Goal: Obtain resource: Download file/media

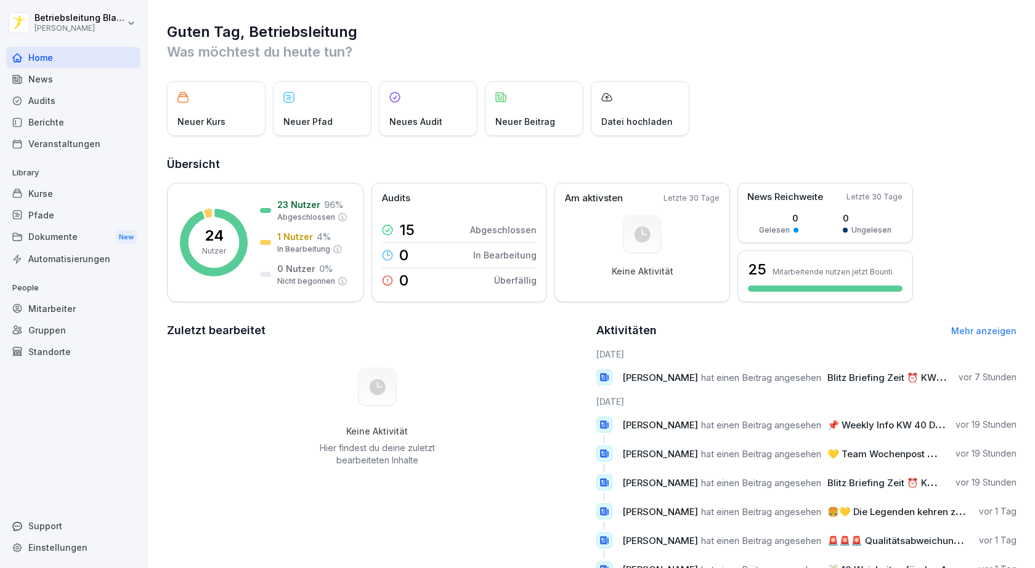
click at [68, 80] on div "News" at bounding box center [73, 79] width 134 height 22
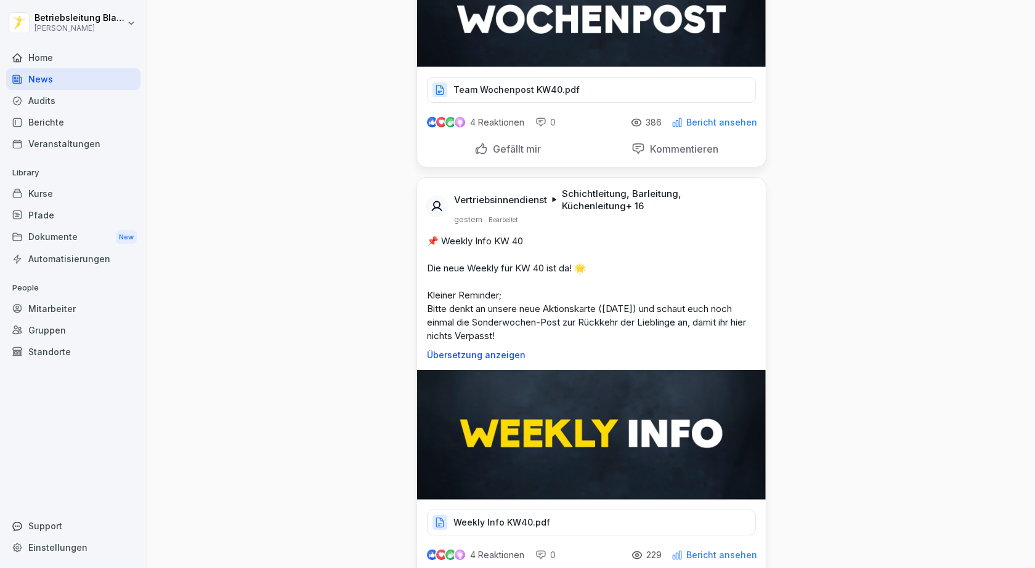
scroll to position [616, 0]
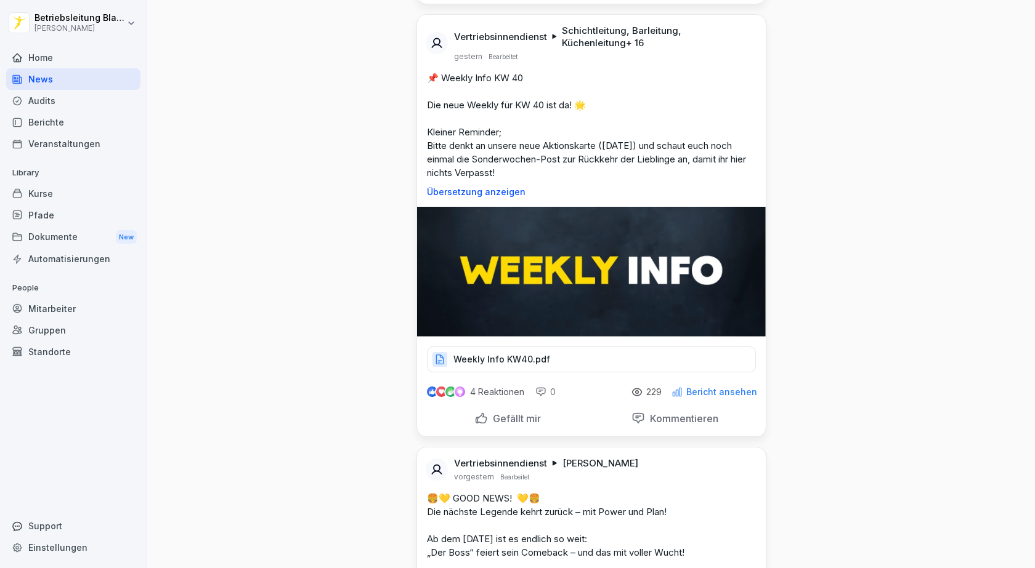
click at [583, 299] on img at bounding box center [591, 272] width 349 height 130
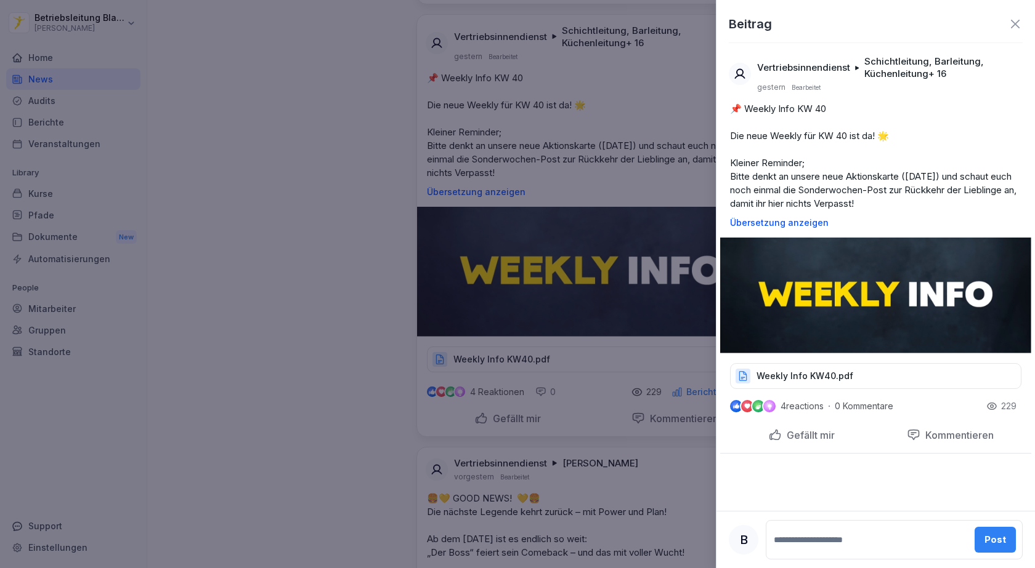
click at [575, 360] on div at bounding box center [517, 284] width 1035 height 568
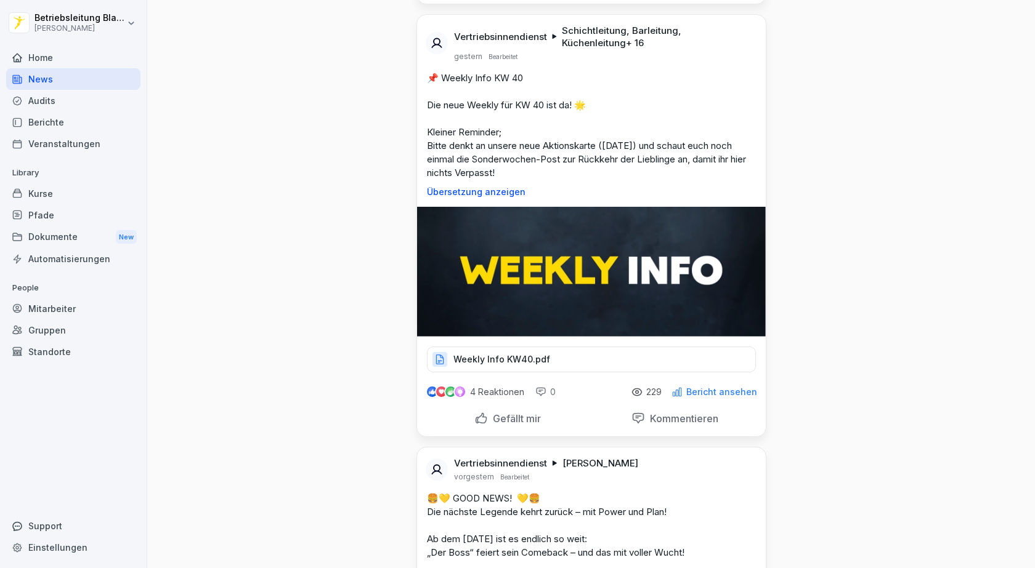
click at [575, 360] on div "Weekly Info KW40.pdf" at bounding box center [591, 360] width 329 height 26
click at [603, 291] on img at bounding box center [591, 272] width 349 height 130
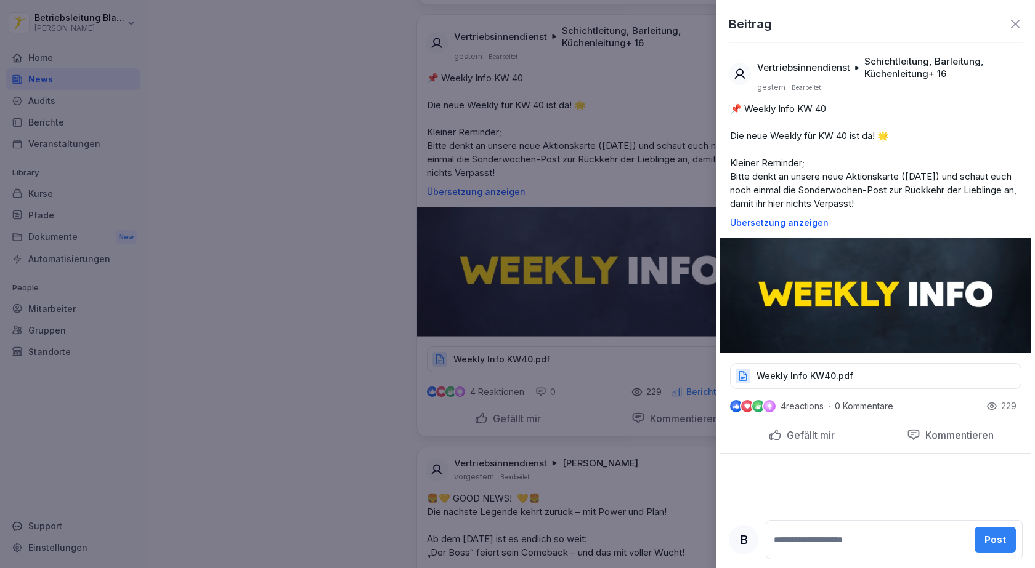
click at [600, 369] on div at bounding box center [517, 284] width 1035 height 568
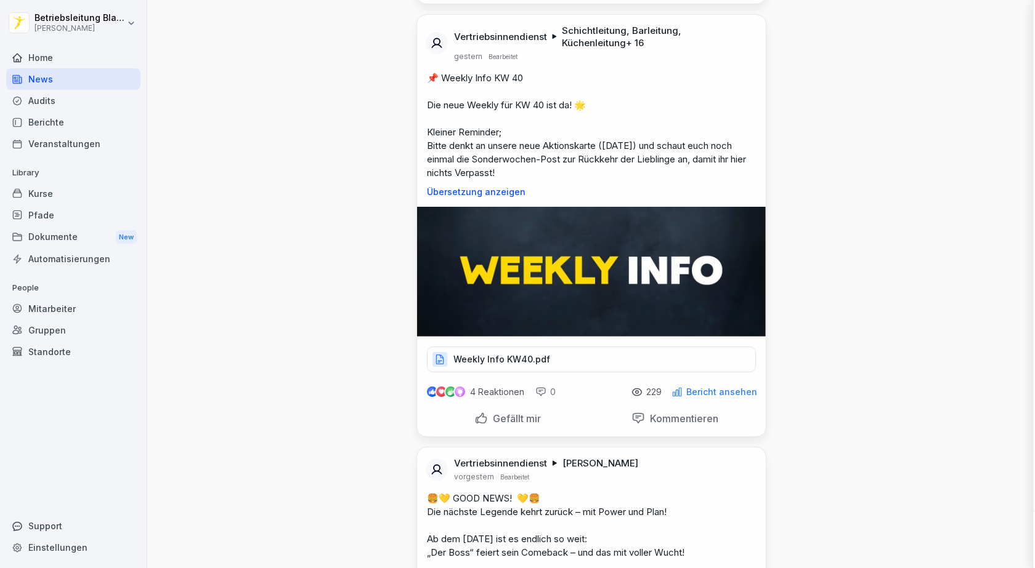
click at [595, 366] on div "Weekly Info KW40.pdf" at bounding box center [591, 360] width 329 height 26
click at [570, 368] on div "Weekly Info KW40.pdf" at bounding box center [591, 360] width 329 height 26
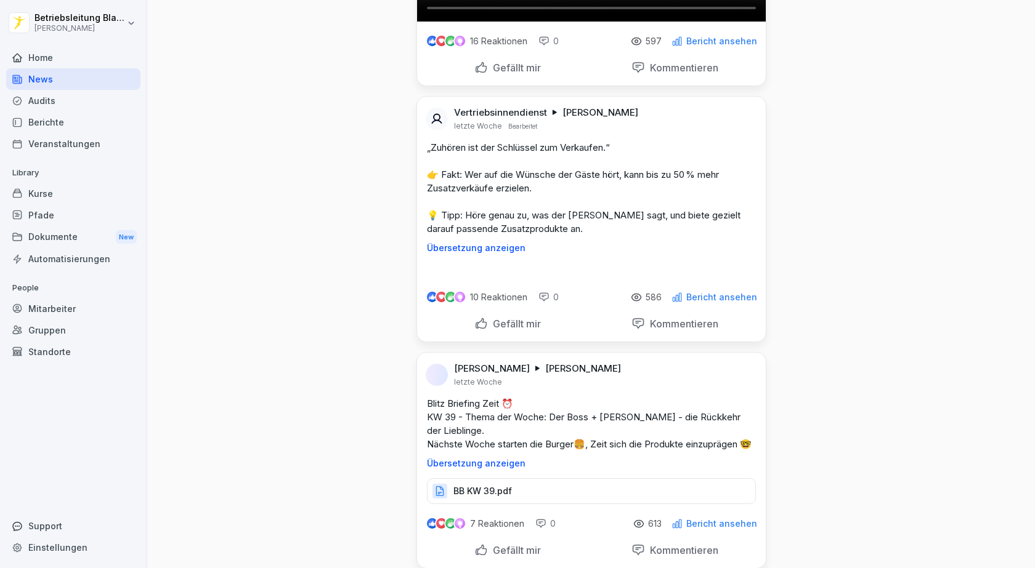
scroll to position [5973, 0]
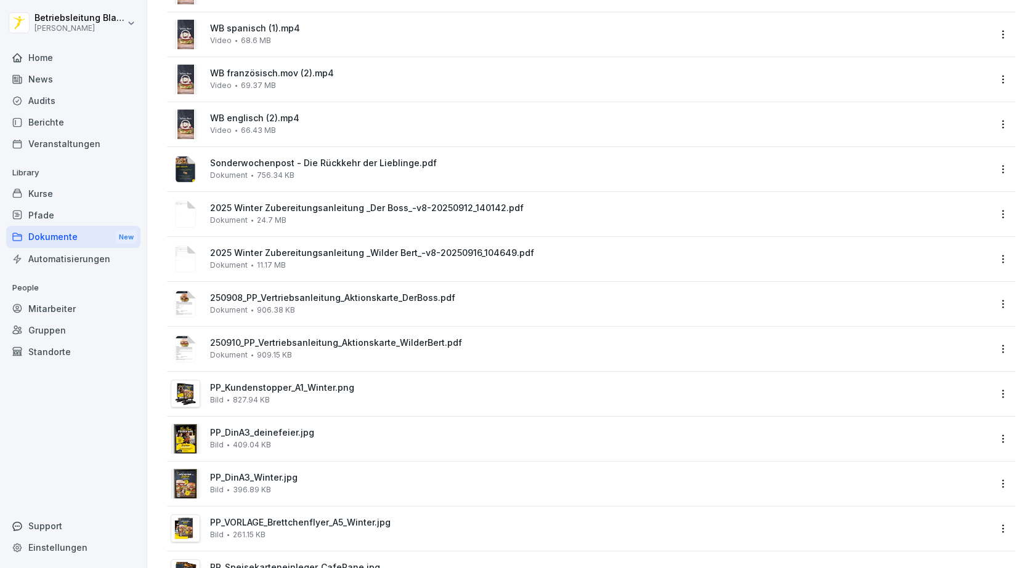
scroll to position [431, 0]
click at [300, 307] on div "250908_PP_Vertriebsanleitung_Aktionskarte_DerBoss.pdf Dokument 906.38 KB" at bounding box center [599, 303] width 779 height 22
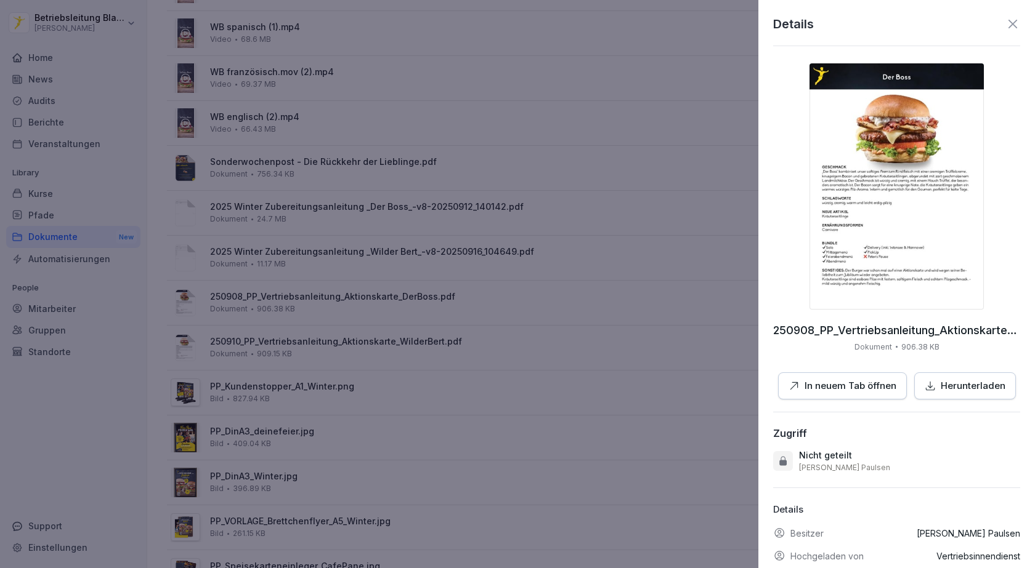
click at [366, 238] on div at bounding box center [517, 284] width 1035 height 568
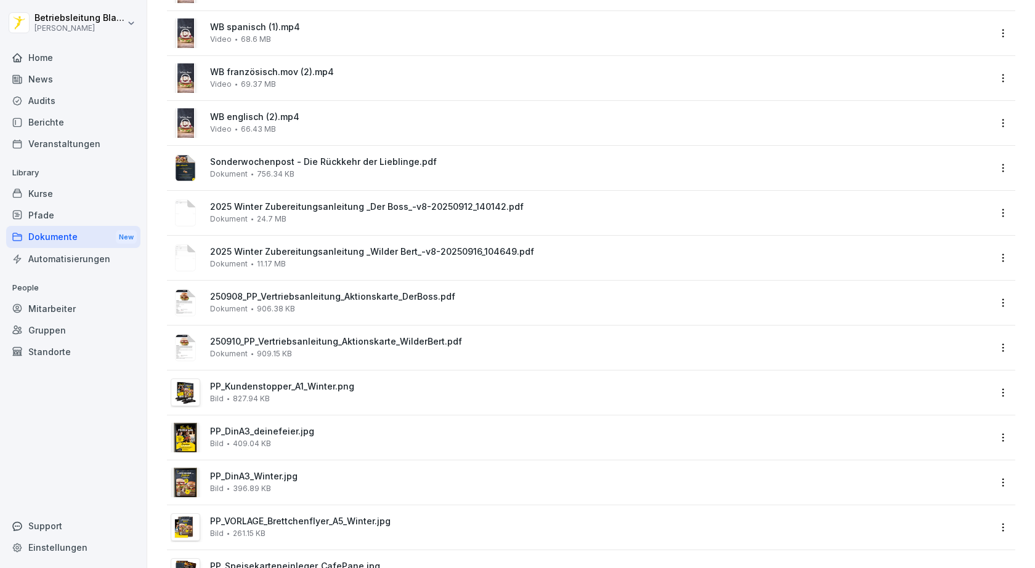
click at [277, 264] on span "11.17 MB" at bounding box center [271, 264] width 29 height 9
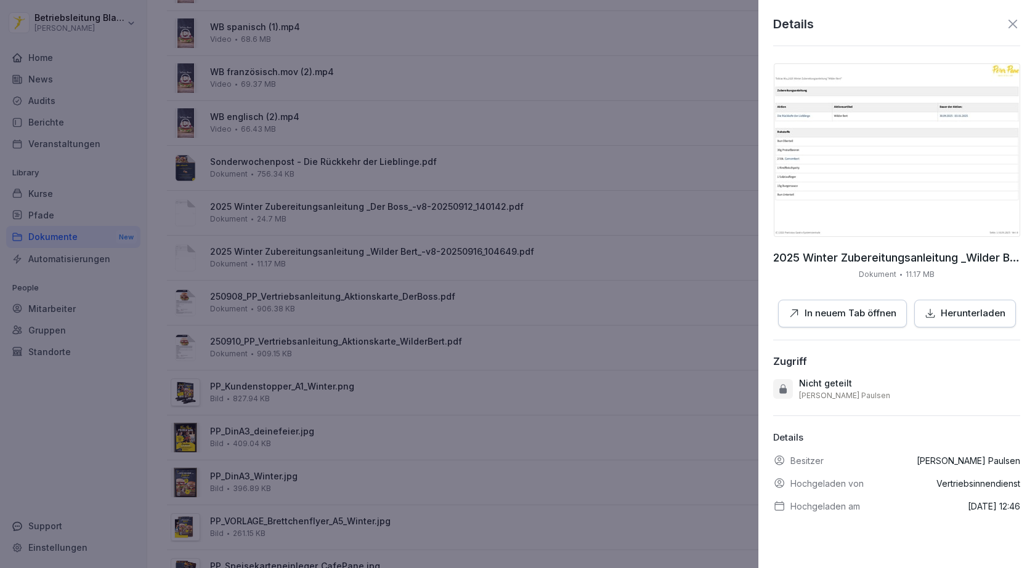
click at [480, 169] on div at bounding box center [517, 284] width 1035 height 568
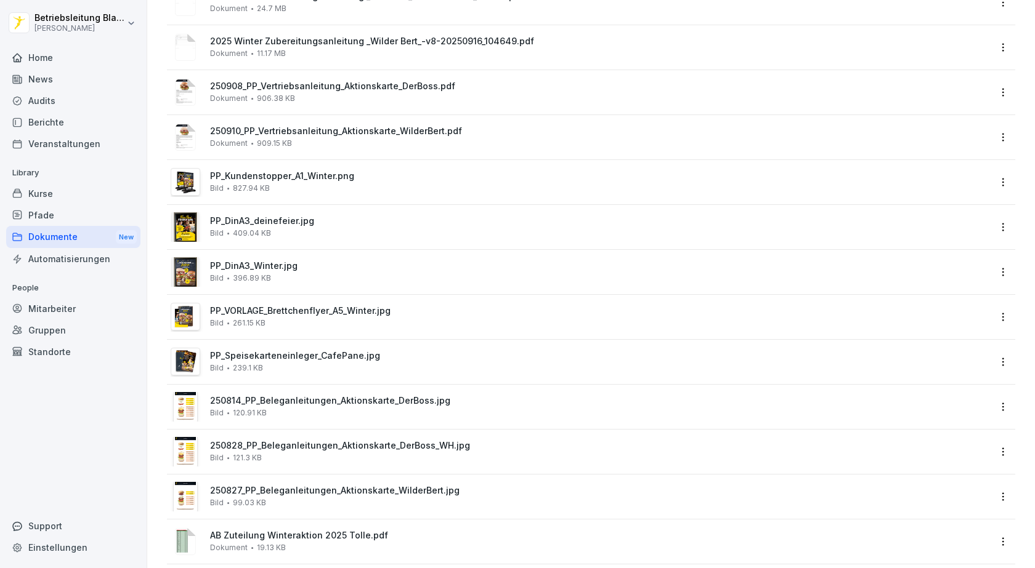
scroll to position [667, 0]
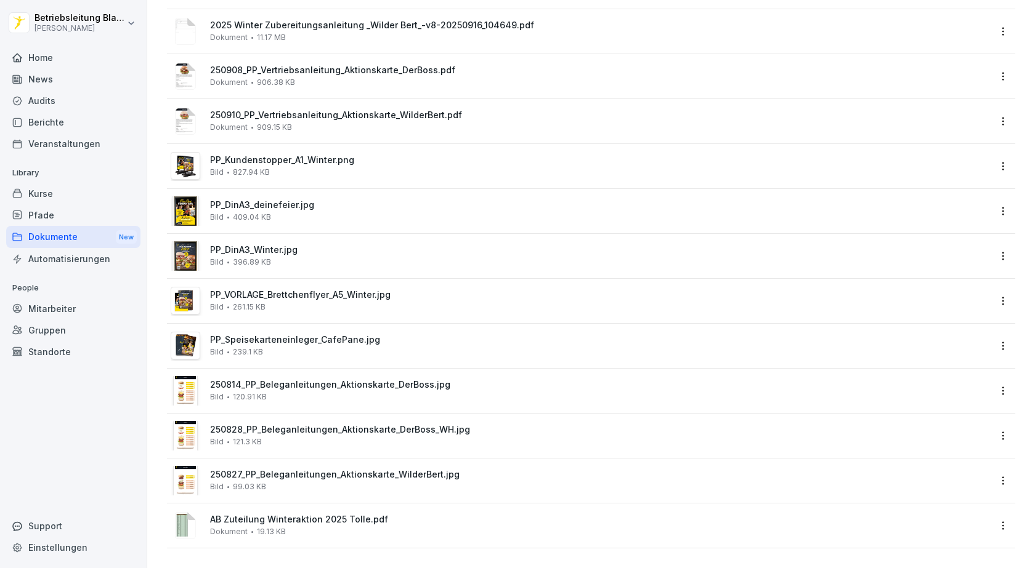
click at [317, 477] on div "250827_PP_Beleganleitungen_Aktionskarte_WilderBert.jpg Bild 99.03 KB" at bounding box center [599, 481] width 779 height 22
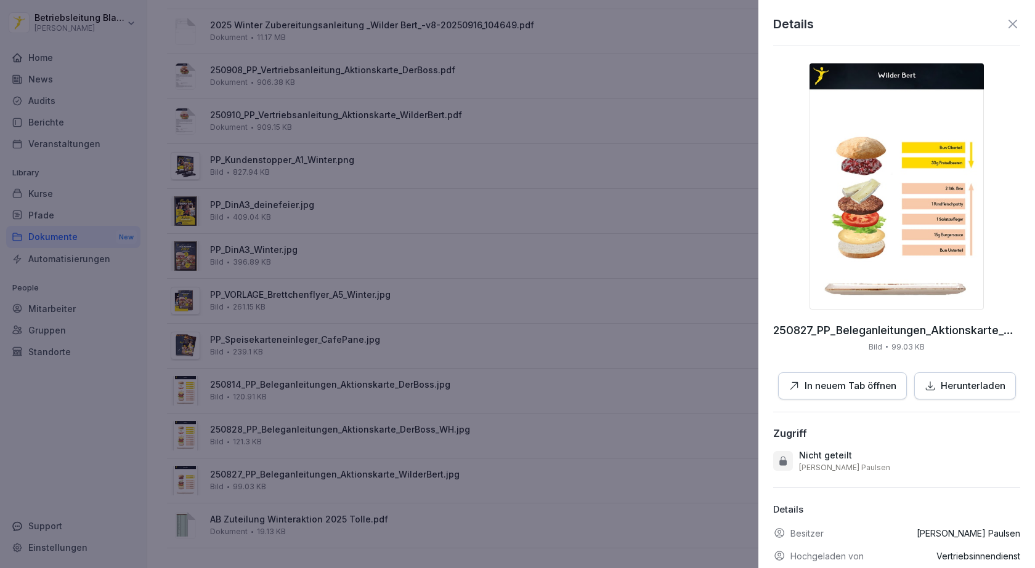
click at [931, 390] on div "Herunterladen" at bounding box center [964, 386] width 81 height 14
click at [297, 435] on div at bounding box center [517, 284] width 1035 height 568
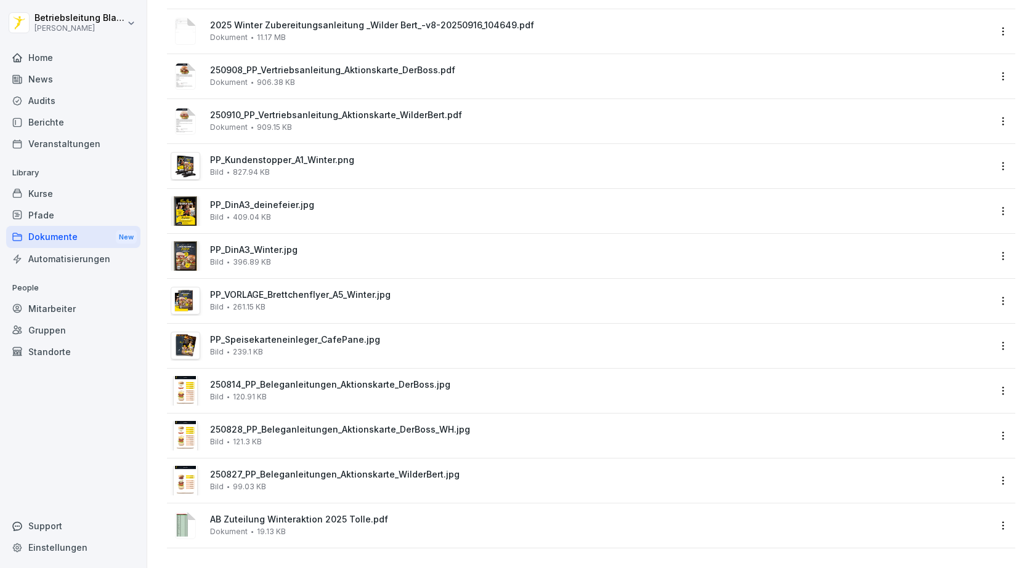
click at [298, 425] on span "250828_PP_Beleganleitungen_Aktionskarte_DerBoss_WH.jpg" at bounding box center [599, 430] width 779 height 10
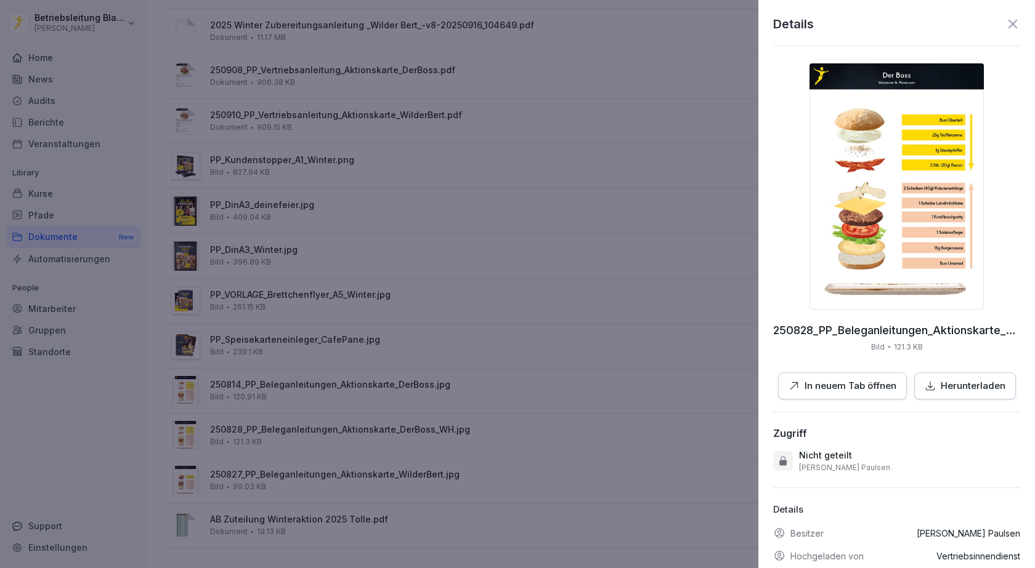
click at [950, 387] on p "Herunterladen" at bounding box center [972, 386] width 65 height 14
click at [418, 380] on div at bounding box center [517, 284] width 1035 height 568
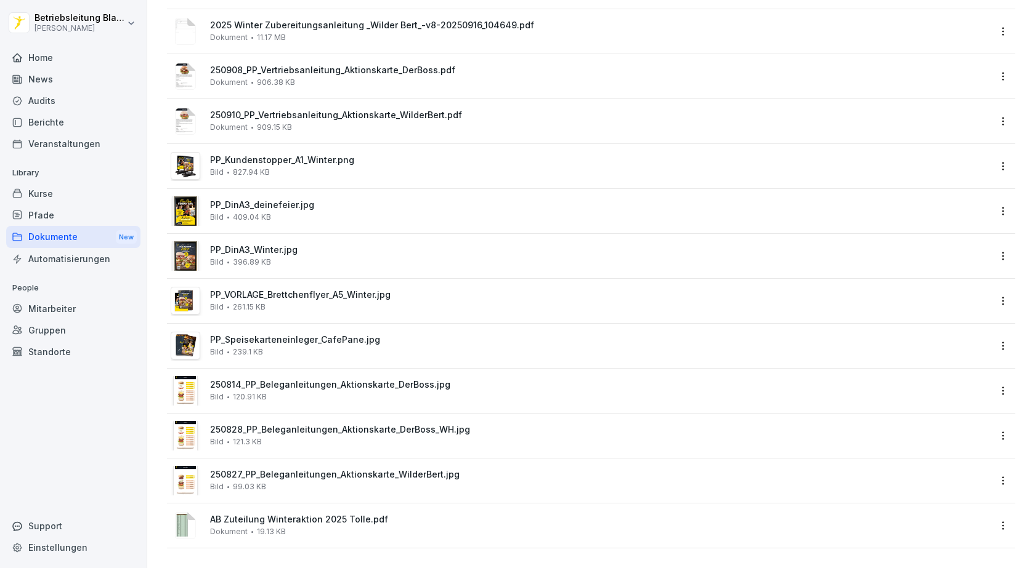
click at [418, 380] on span "250814_PP_Beleganleitungen_Aktionskarte_DerBoss.jpg" at bounding box center [599, 385] width 779 height 10
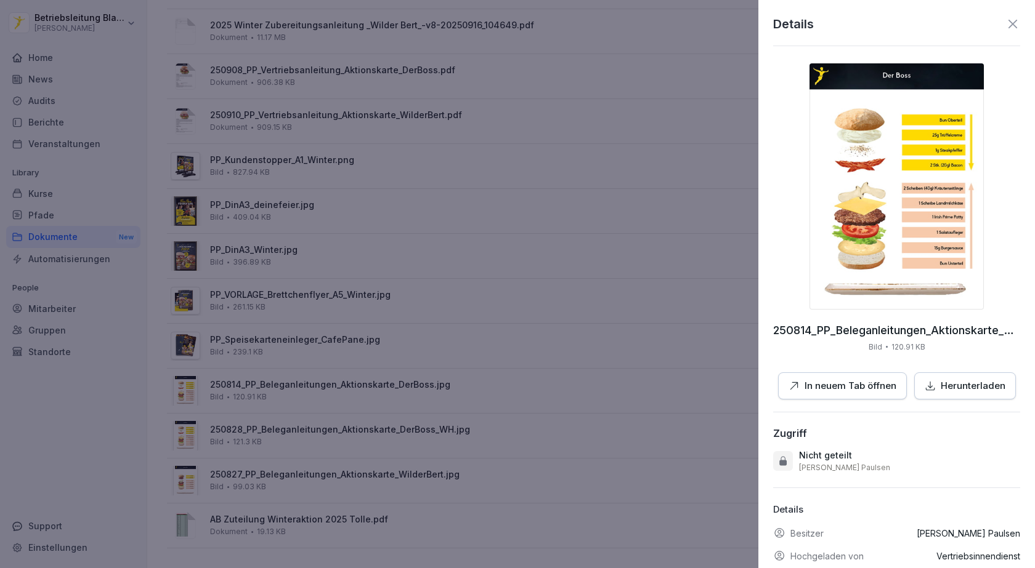
click at [978, 381] on p "Herunterladen" at bounding box center [972, 386] width 65 height 14
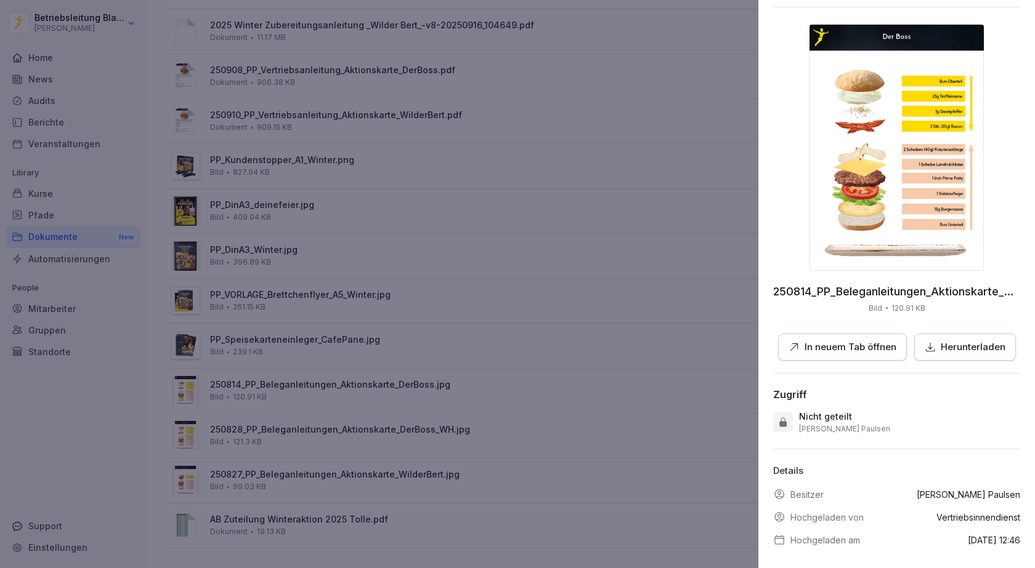
scroll to position [56, 0]
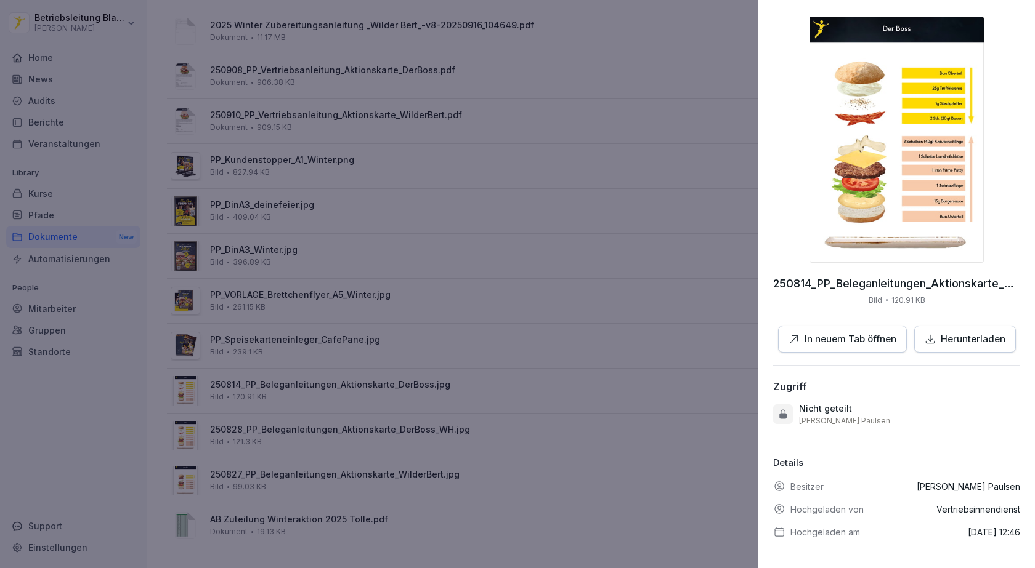
click at [860, 222] on img at bounding box center [896, 140] width 174 height 246
click at [476, 461] on div at bounding box center [517, 284] width 1035 height 568
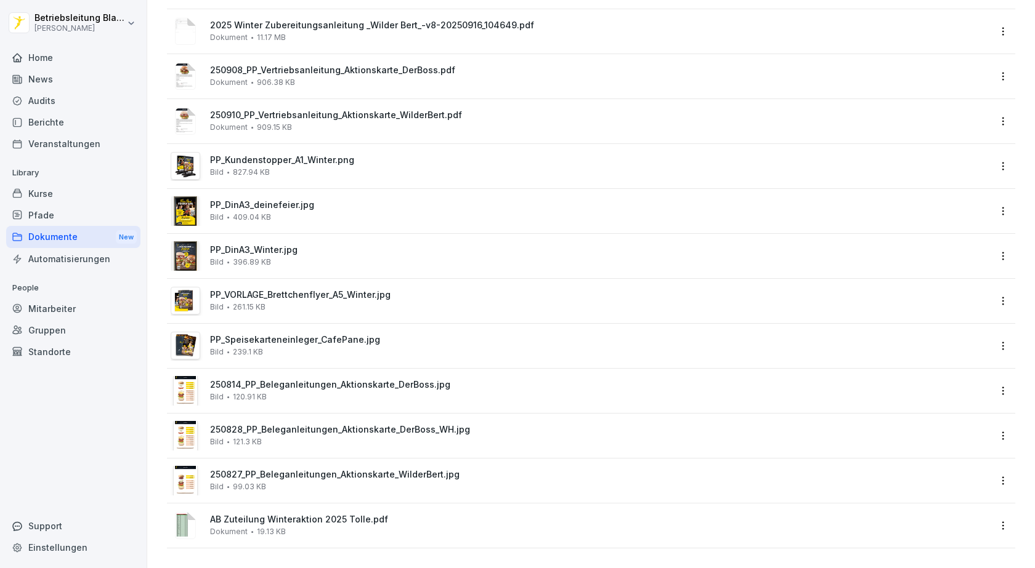
click at [393, 470] on div "250827_PP_Beleganleitungen_Aktionskarte_WilderBert.jpg Bild 99.03 KB" at bounding box center [599, 481] width 779 height 22
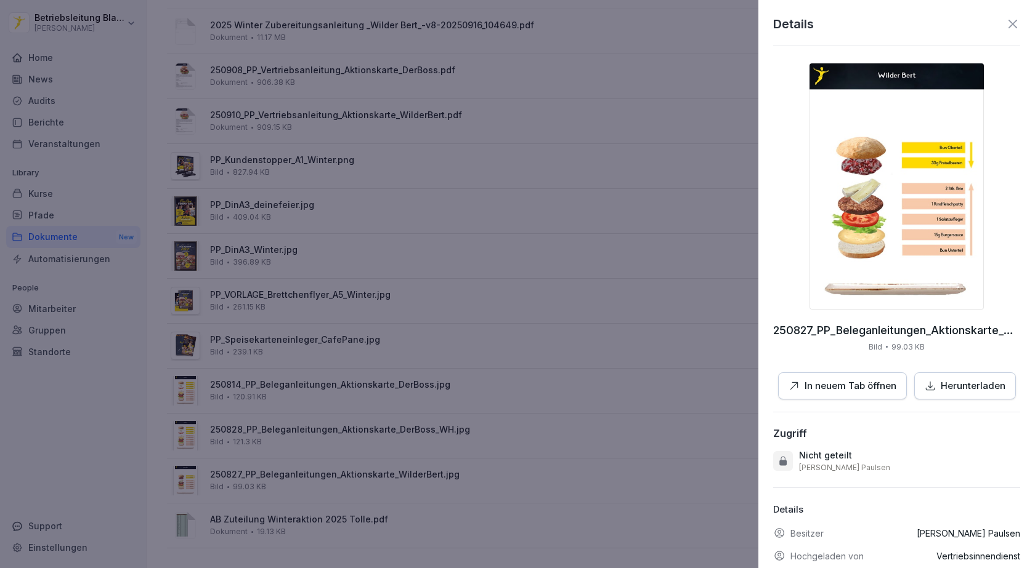
drag, startPoint x: 952, startPoint y: 387, endPoint x: 932, endPoint y: 223, distance: 165.1
click at [932, 224] on div "250827_PP_Beleganleitungen_Aktionskarte_WilderBert.jpg Bild 99.03 KB In neuem T…" at bounding box center [896, 231] width 247 height 336
click at [912, 234] on img at bounding box center [896, 186] width 174 height 246
click at [1010, 26] on icon at bounding box center [1012, 24] width 15 height 15
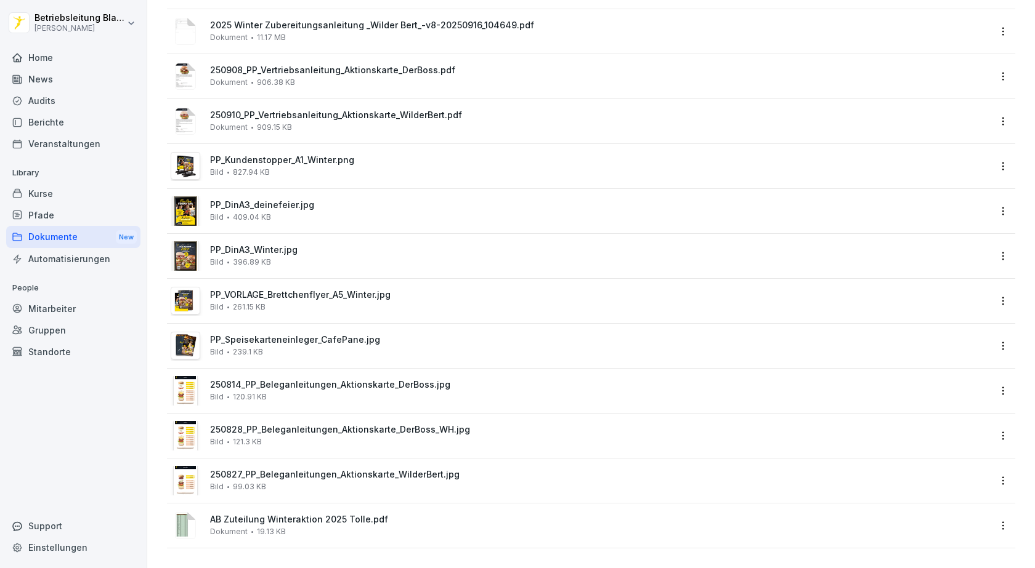
click at [400, 425] on span "250828_PP_Beleganleitungen_Aktionskarte_DerBoss_WH.jpg" at bounding box center [599, 430] width 779 height 10
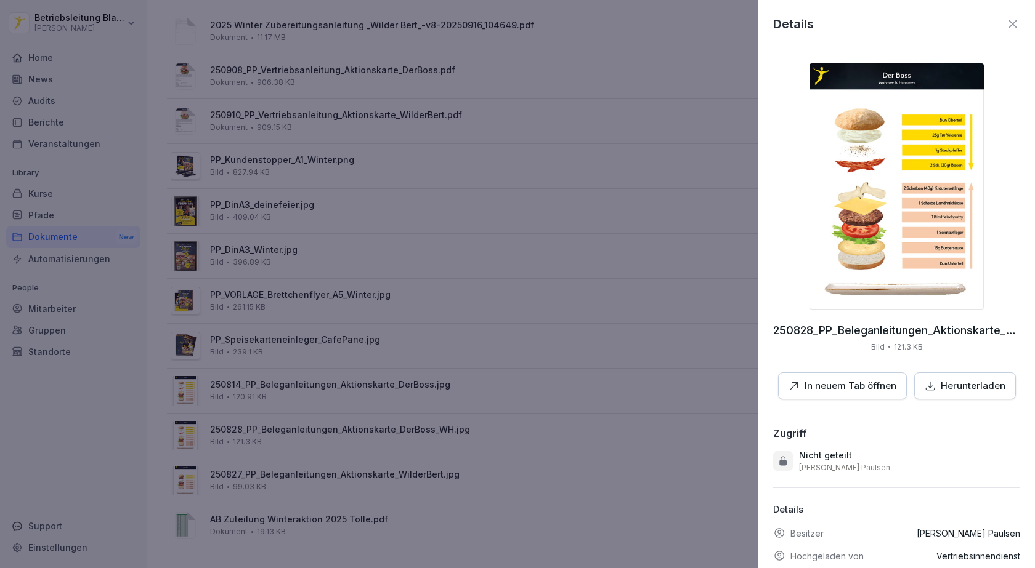
click at [1005, 20] on icon at bounding box center [1012, 24] width 15 height 15
